Goal: Navigation & Orientation: Go to known website

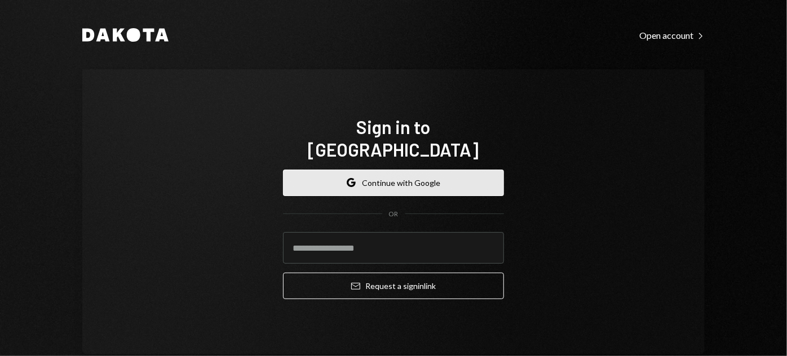
click at [406, 171] on button "Google Continue with Google" at bounding box center [393, 183] width 221 height 26
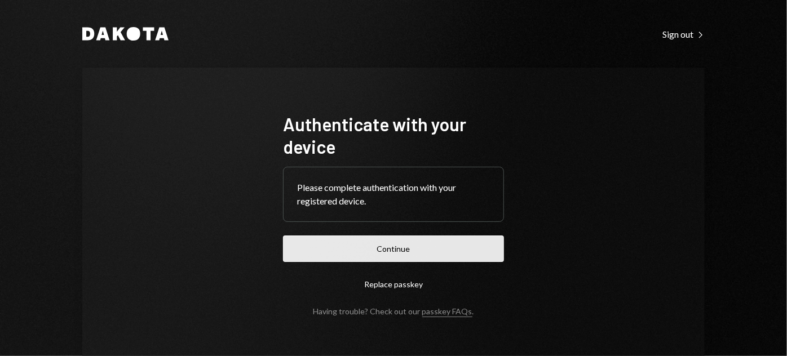
click at [370, 259] on button "Continue" at bounding box center [393, 249] width 221 height 26
